Goal: Task Accomplishment & Management: Manage account settings

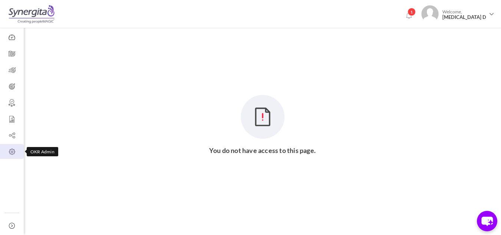
click at [5, 150] on icon at bounding box center [12, 151] width 24 height 7
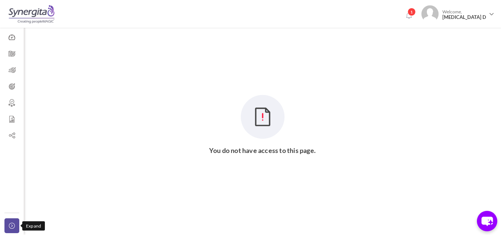
click at [12, 221] on link "Collapse" at bounding box center [11, 225] width 15 height 15
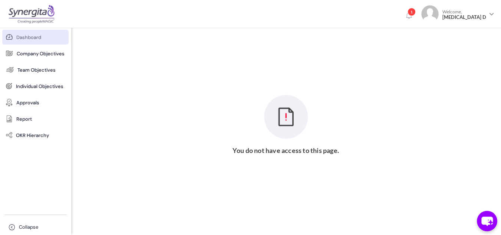
click at [27, 38] on span "Dashboard" at bounding box center [28, 37] width 25 height 7
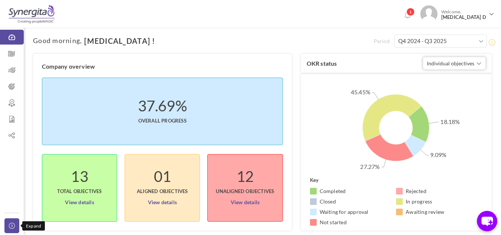
click at [14, 221] on link "Collapse" at bounding box center [11, 225] width 15 height 15
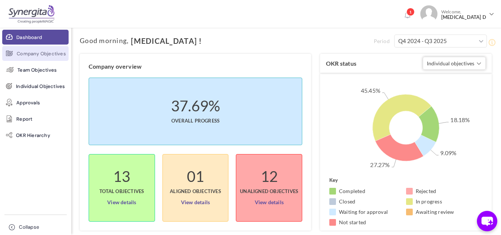
click at [40, 54] on span "Company Objectives" at bounding box center [41, 53] width 49 height 7
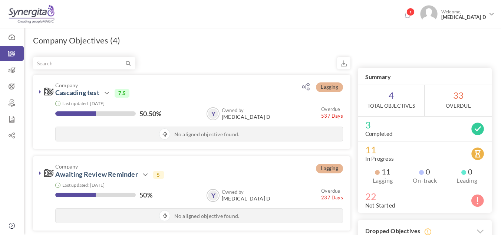
click at [438, 16] on img at bounding box center [428, 13] width 17 height 17
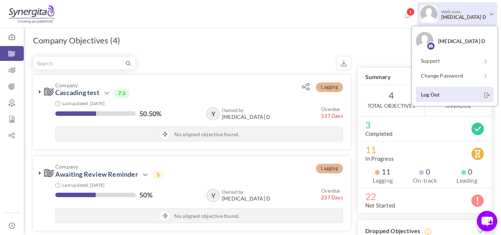
click at [435, 87] on link "Log Out" at bounding box center [455, 94] width 78 height 15
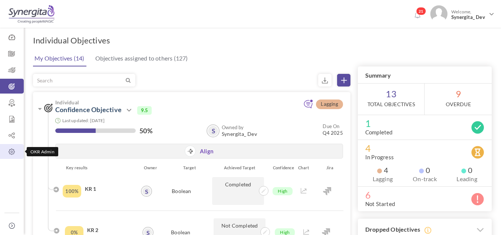
click at [11, 153] on icon at bounding box center [12, 151] width 24 height 7
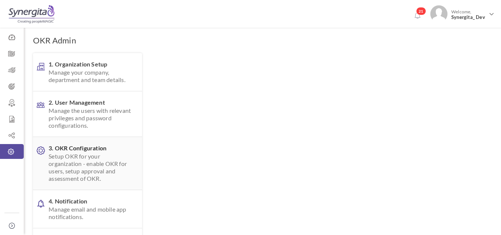
click at [88, 162] on span "Setup OKR for your organization - enable OKR for users, setup approval and asse…" at bounding box center [91, 167] width 85 height 30
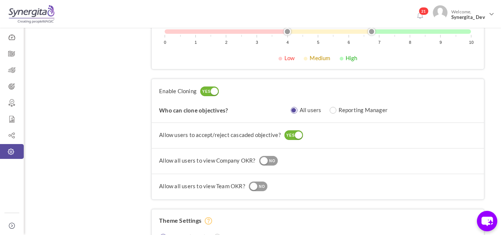
scroll to position [663, 0]
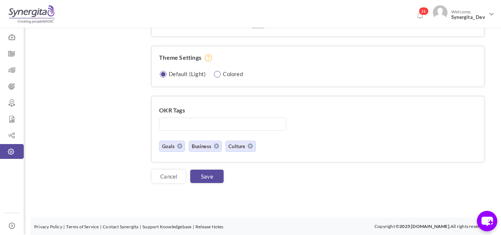
click at [224, 75] on label "Colored" at bounding box center [233, 73] width 20 height 7
click at [214, 179] on link "Save" at bounding box center [206, 175] width 33 height 13
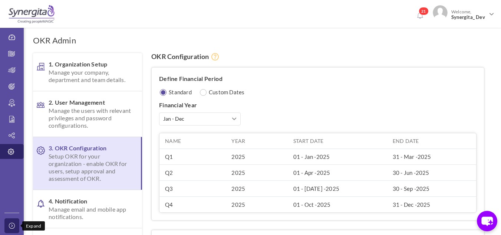
click at [8, 221] on link "Collapse" at bounding box center [11, 225] width 15 height 15
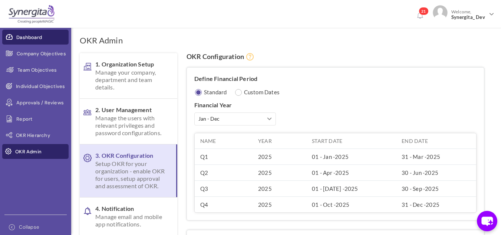
click at [34, 43] on link "Dashboard" at bounding box center [35, 37] width 66 height 15
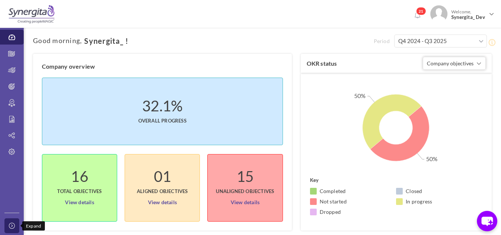
click at [6, 227] on link "Collapse" at bounding box center [11, 225] width 15 height 15
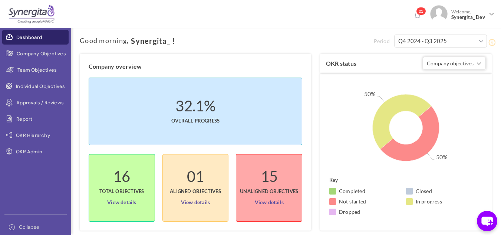
click at [423, 16] on li "21" at bounding box center [420, 11] width 16 height 19
click at [421, 16] on link "21" at bounding box center [418, 16] width 12 height 12
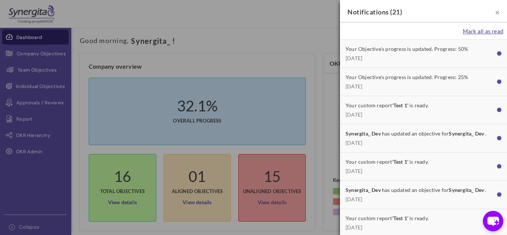
click at [481, 28] on span "Mark all as read" at bounding box center [482, 31] width 40 height 7
click at [495, 10] on span "×" at bounding box center [497, 11] width 4 height 9
